Goal: Complete application form

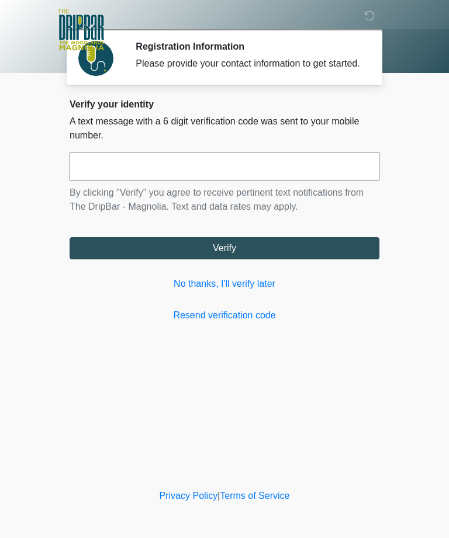
click at [220, 181] on input "text" at bounding box center [224, 166] width 310 height 29
type input "******"
click at [238, 259] on button "Verify" at bounding box center [224, 248] width 310 height 22
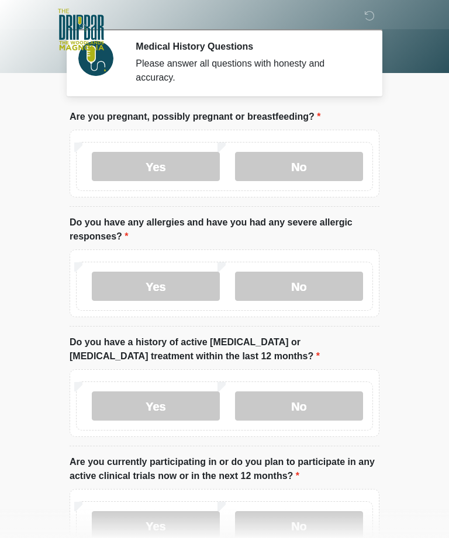
click at [309, 173] on label "No" at bounding box center [299, 166] width 128 height 29
click at [331, 291] on label "No" at bounding box center [299, 286] width 128 height 29
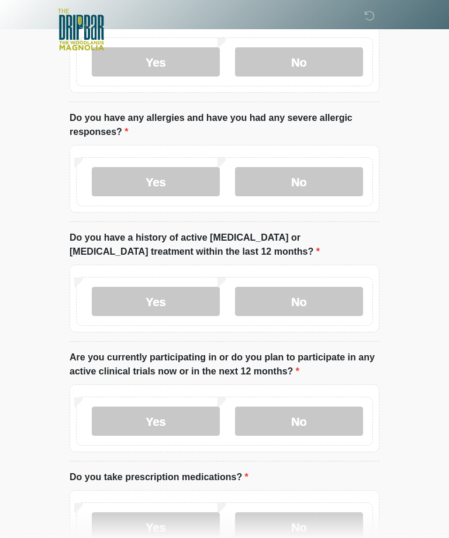
scroll to position [106, 0]
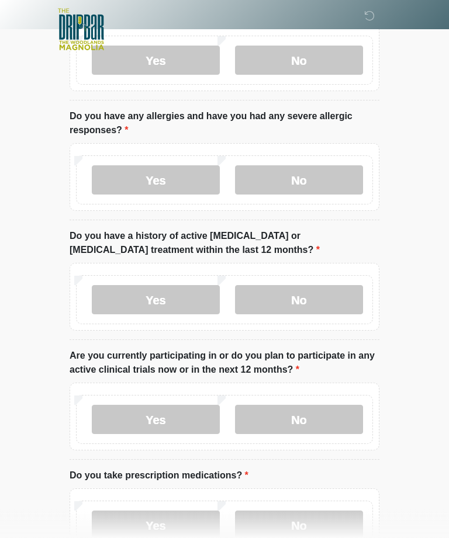
click at [332, 301] on label "No" at bounding box center [299, 300] width 128 height 29
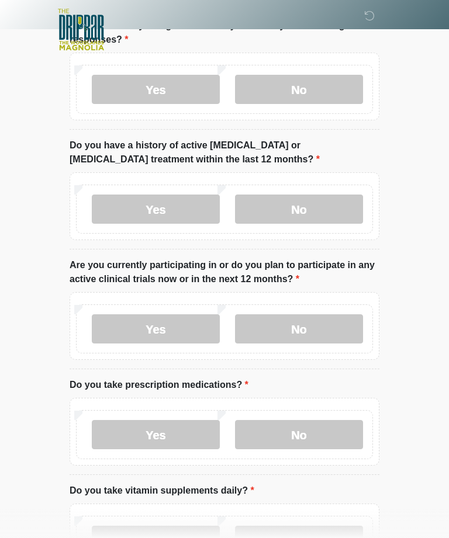
scroll to position [230, 0]
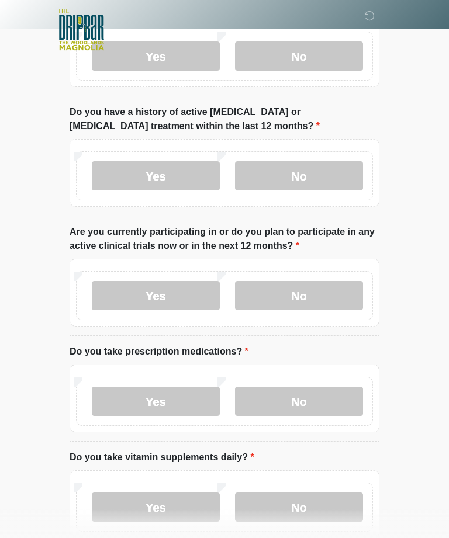
click at [330, 304] on label "No" at bounding box center [299, 295] width 128 height 29
click at [337, 403] on label "No" at bounding box center [299, 401] width 128 height 29
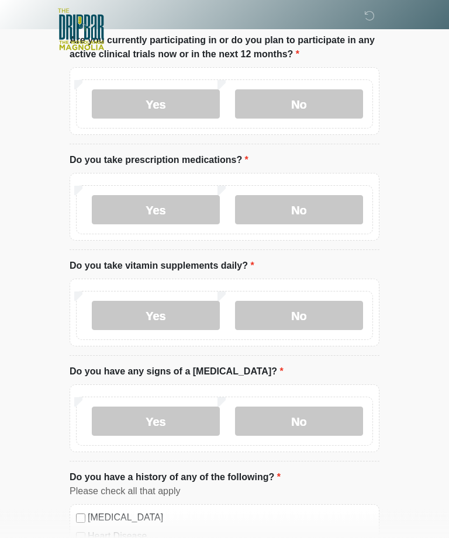
scroll to position [423, 0]
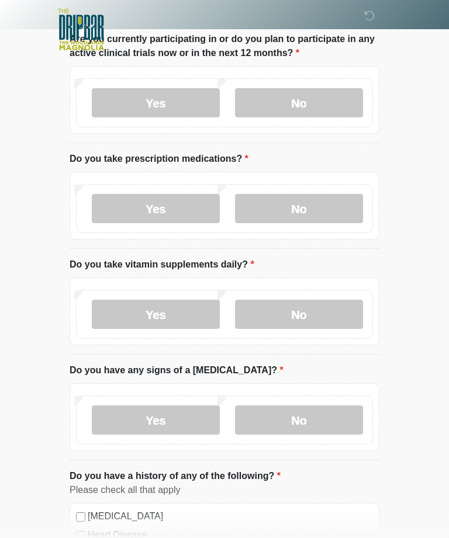
click at [204, 309] on label "Yes" at bounding box center [156, 314] width 128 height 29
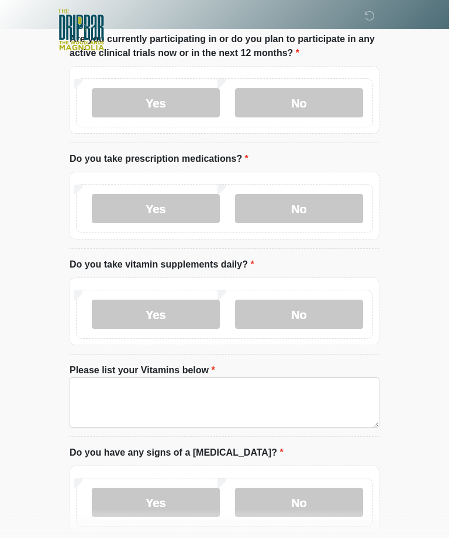
click at [323, 314] on label "No" at bounding box center [299, 314] width 128 height 29
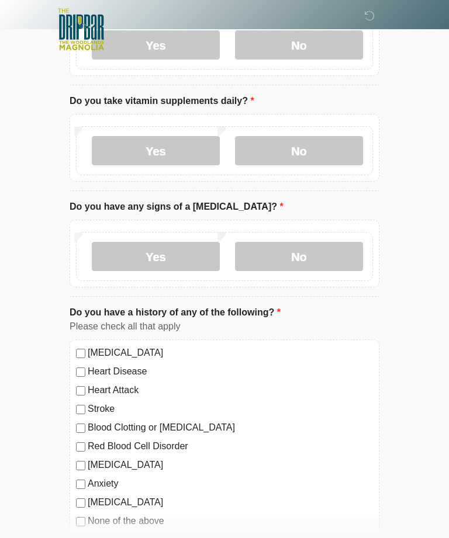
click at [333, 250] on label "No" at bounding box center [299, 256] width 128 height 29
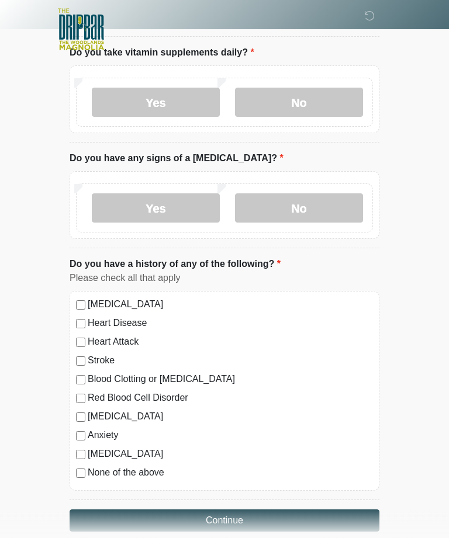
scroll to position [652, 0]
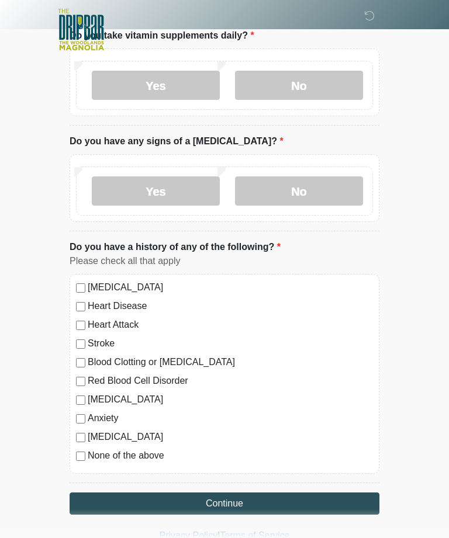
click at [225, 502] on button "Continue" at bounding box center [224, 503] width 310 height 22
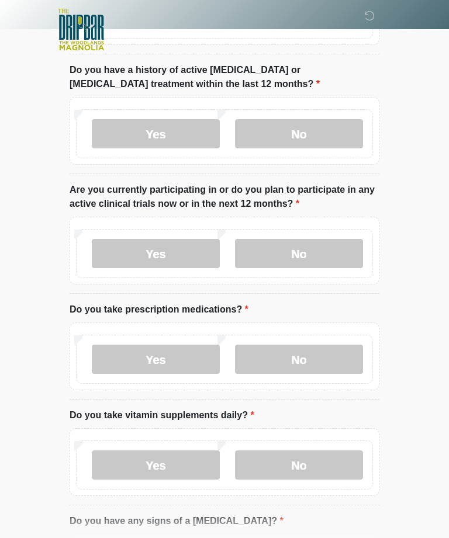
scroll to position [0, 0]
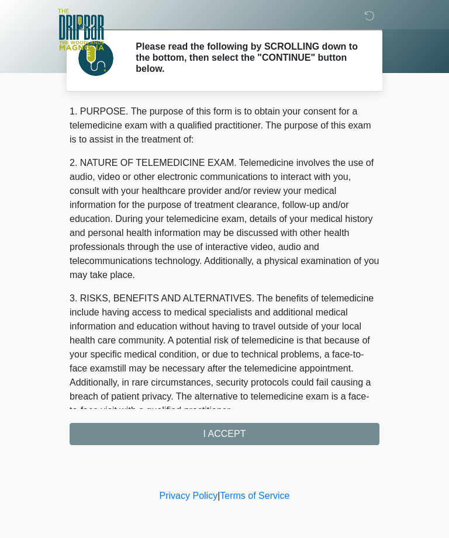
click at [268, 432] on div "1. PURPOSE. The purpose of this form is to obtain your consent for a telemedici…" at bounding box center [224, 275] width 310 height 340
click at [239, 434] on div "1. PURPOSE. The purpose of this form is to obtain your consent for a telemedici…" at bounding box center [224, 275] width 310 height 340
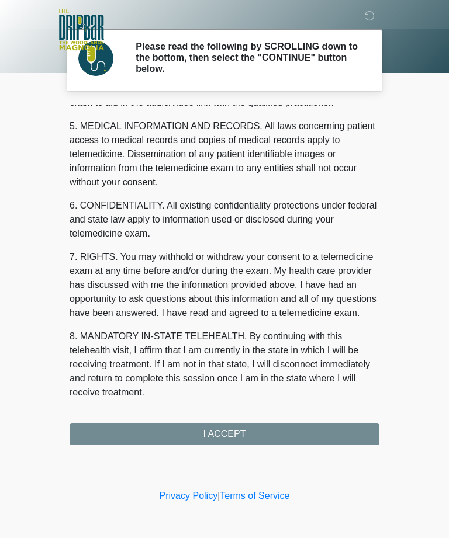
click at [236, 429] on button "I ACCEPT" at bounding box center [224, 434] width 310 height 22
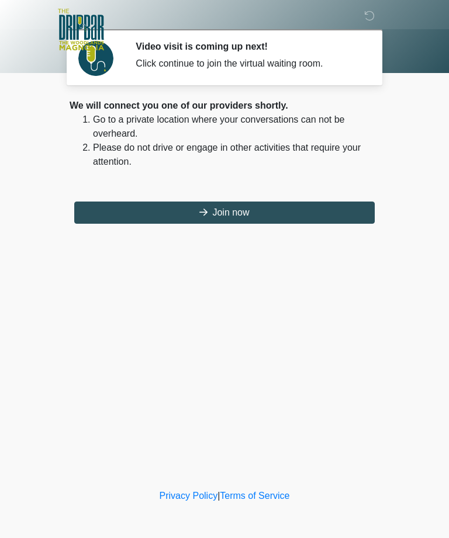
click at [280, 213] on button "Join now" at bounding box center [224, 212] width 300 height 22
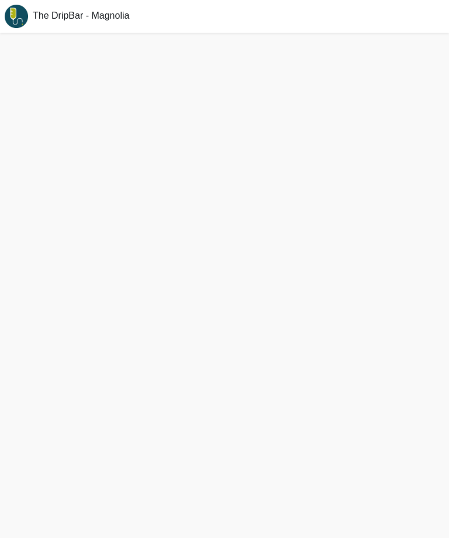
scroll to position [4, 0]
